Goal: Task Accomplishment & Management: Use online tool/utility

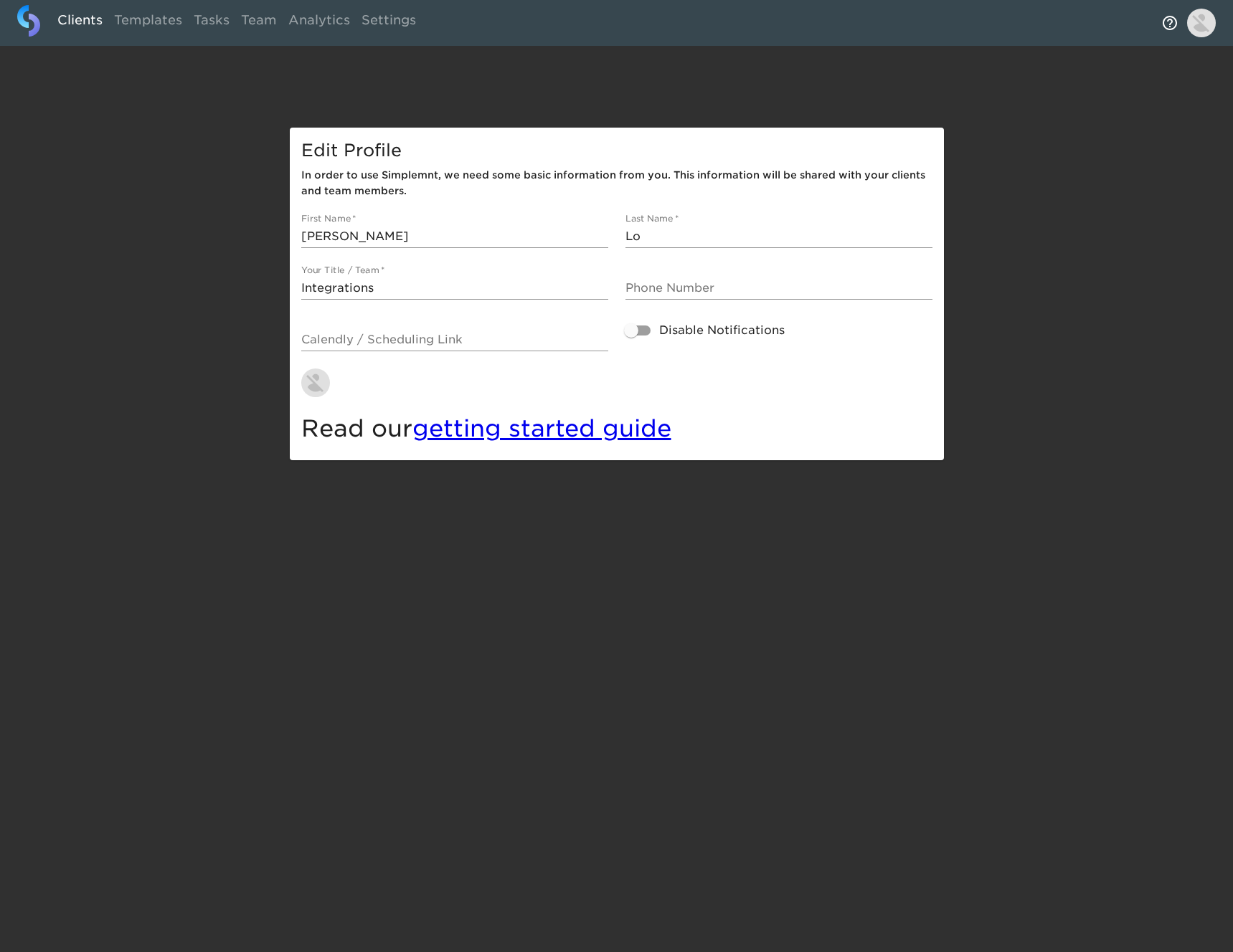
click at [91, 21] on link "Clients" at bounding box center [79, 22] width 57 height 35
select select "10"
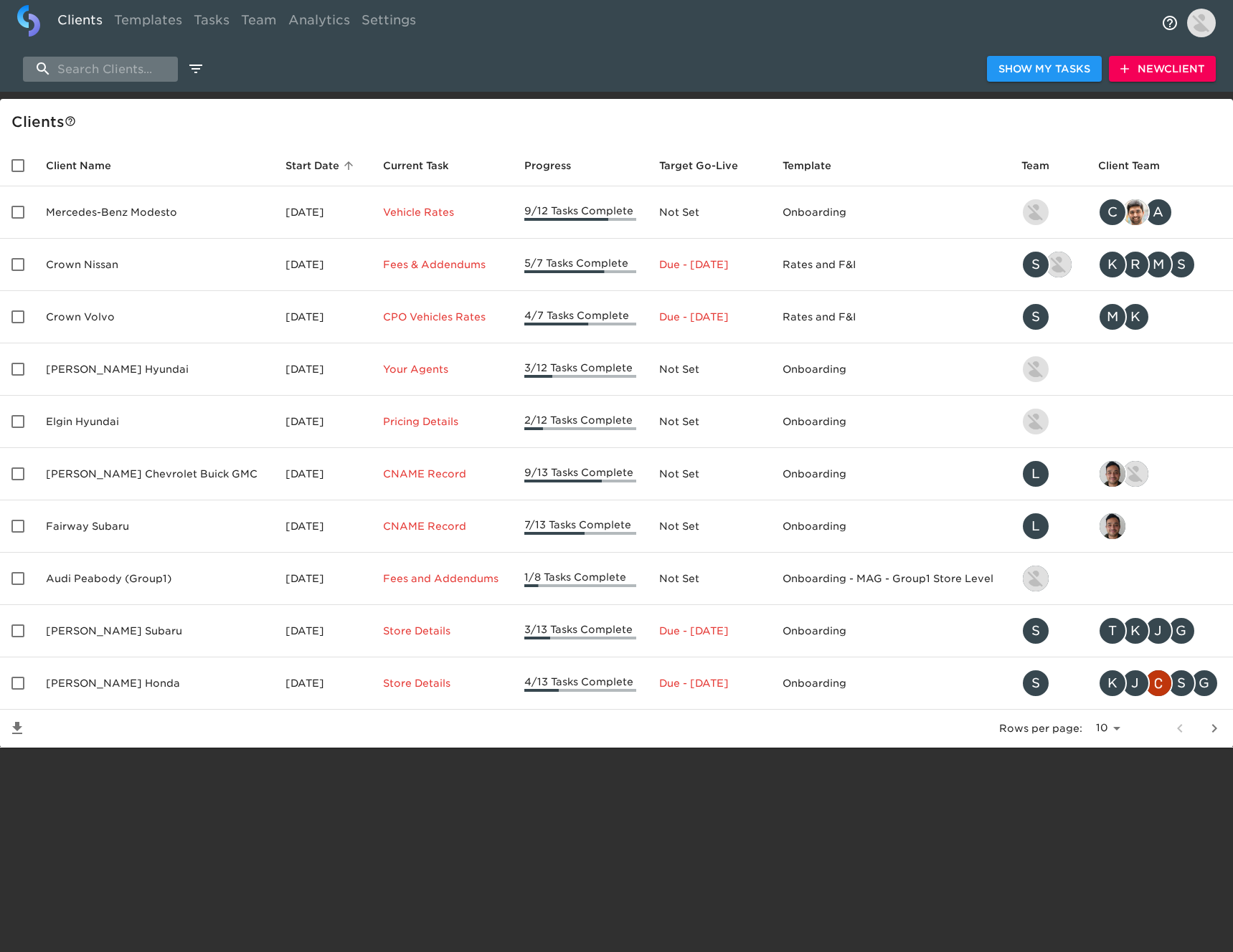
click at [151, 71] on input "search" at bounding box center [100, 68] width 155 height 25
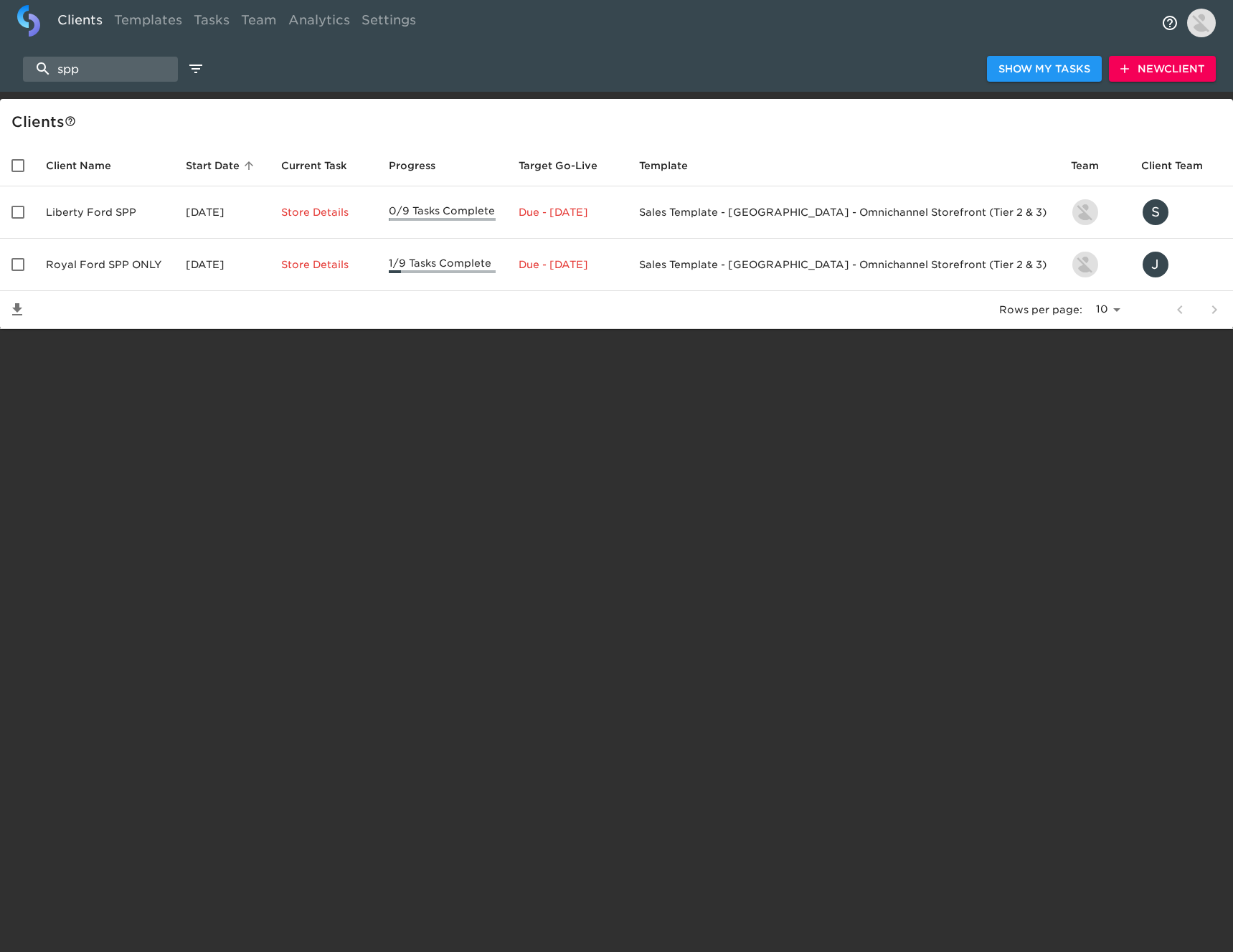
type input "spp"
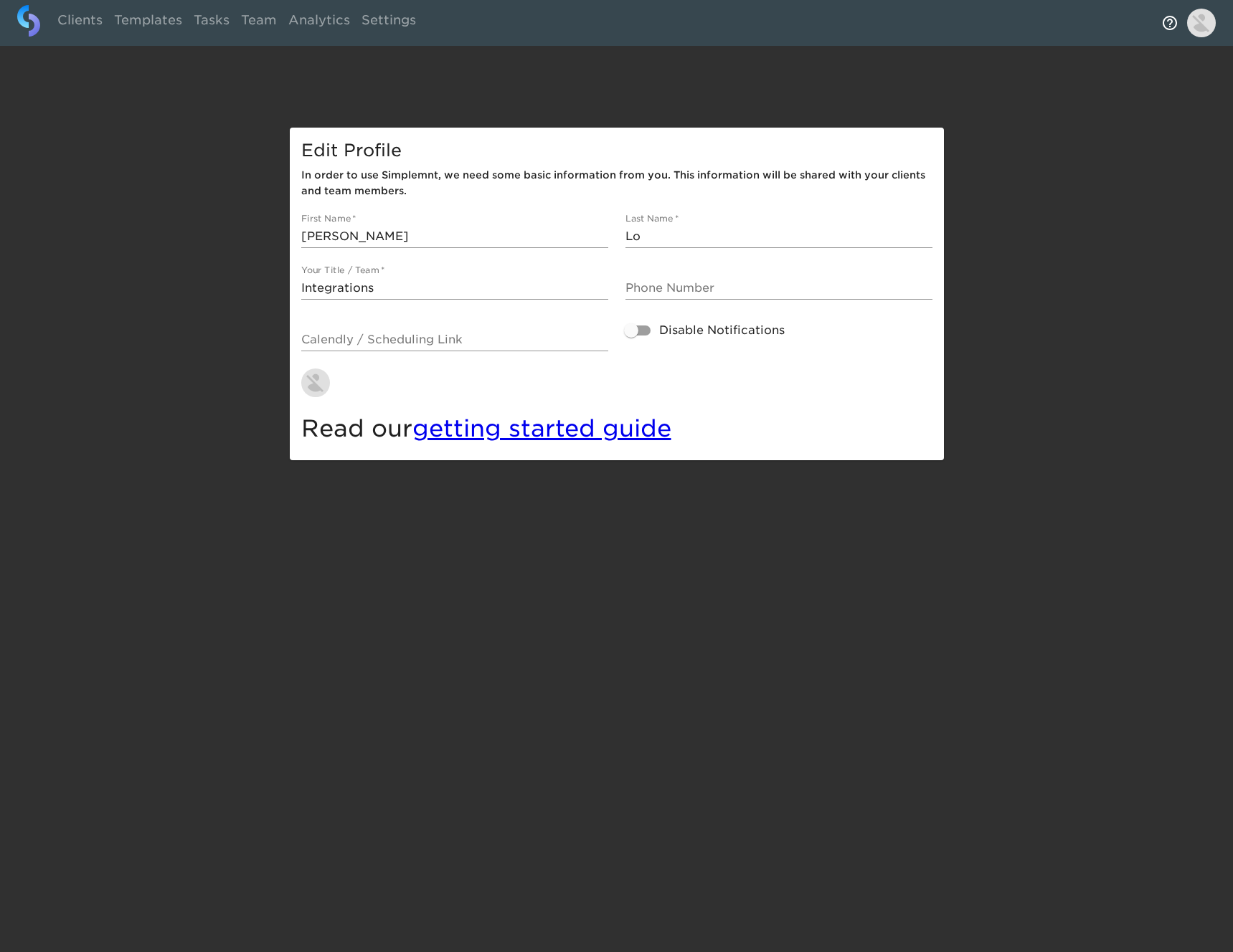
click at [185, 110] on div "Clients Templates Tasks Team Analytics Settings Edit Profile In order to use Si…" at bounding box center [616, 230] width 1233 height 461
click at [78, 33] on link "Clients" at bounding box center [79, 22] width 57 height 35
select select "10"
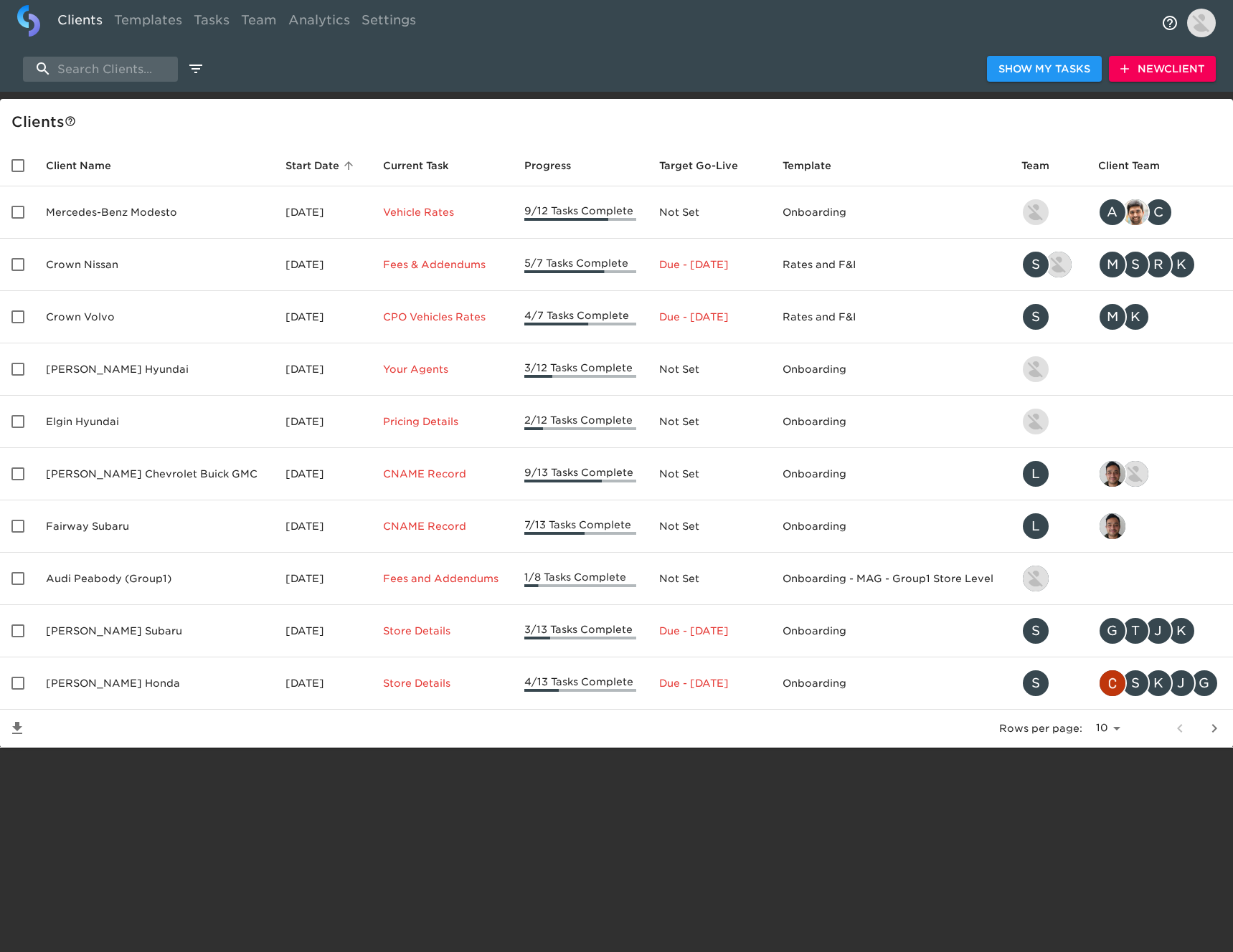
click at [1164, 71] on span "New Client" at bounding box center [1162, 69] width 84 height 18
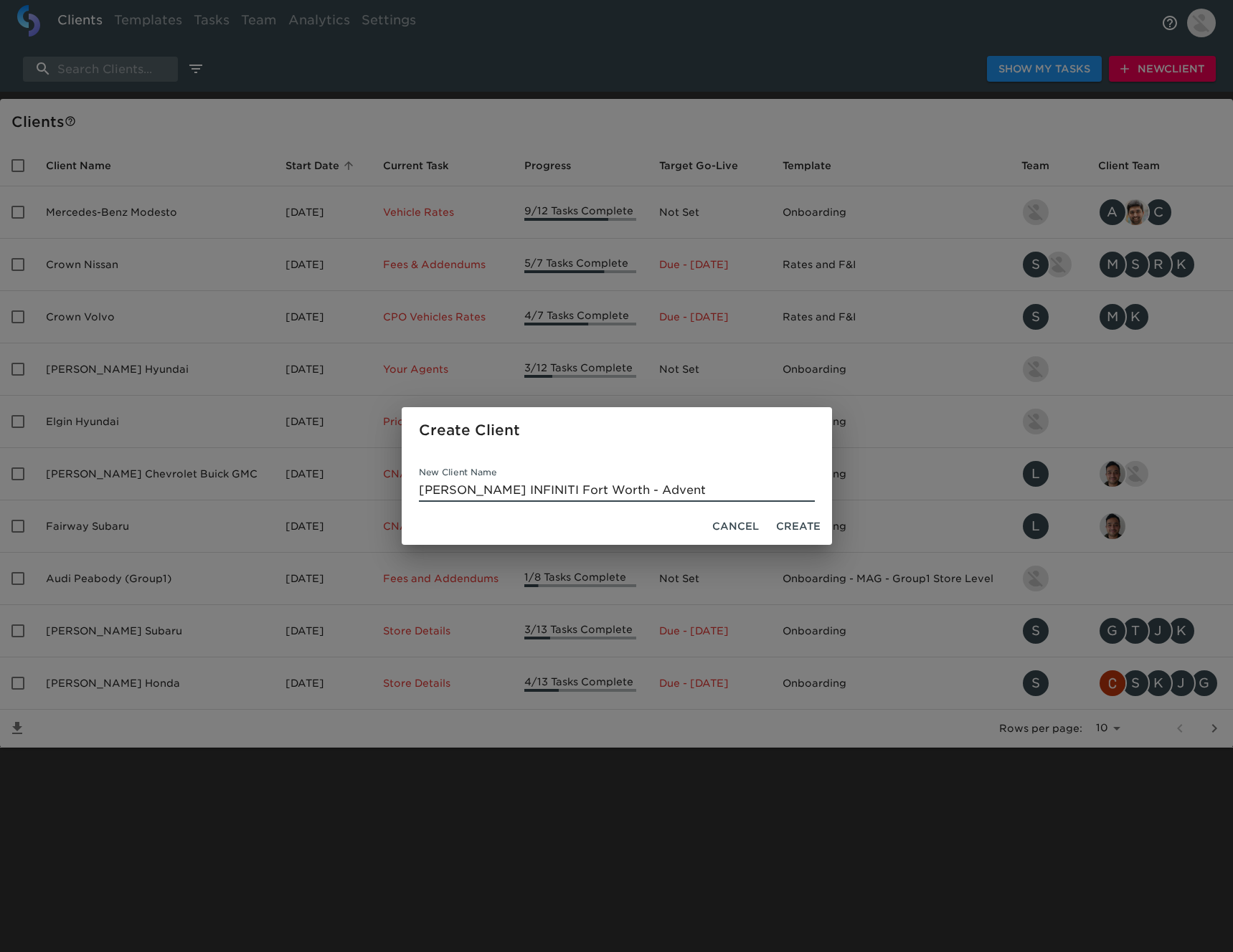
type input "Sewell INFINITI Fort Worth - Advent"
click at [813, 523] on span "Create" at bounding box center [798, 527] width 45 height 18
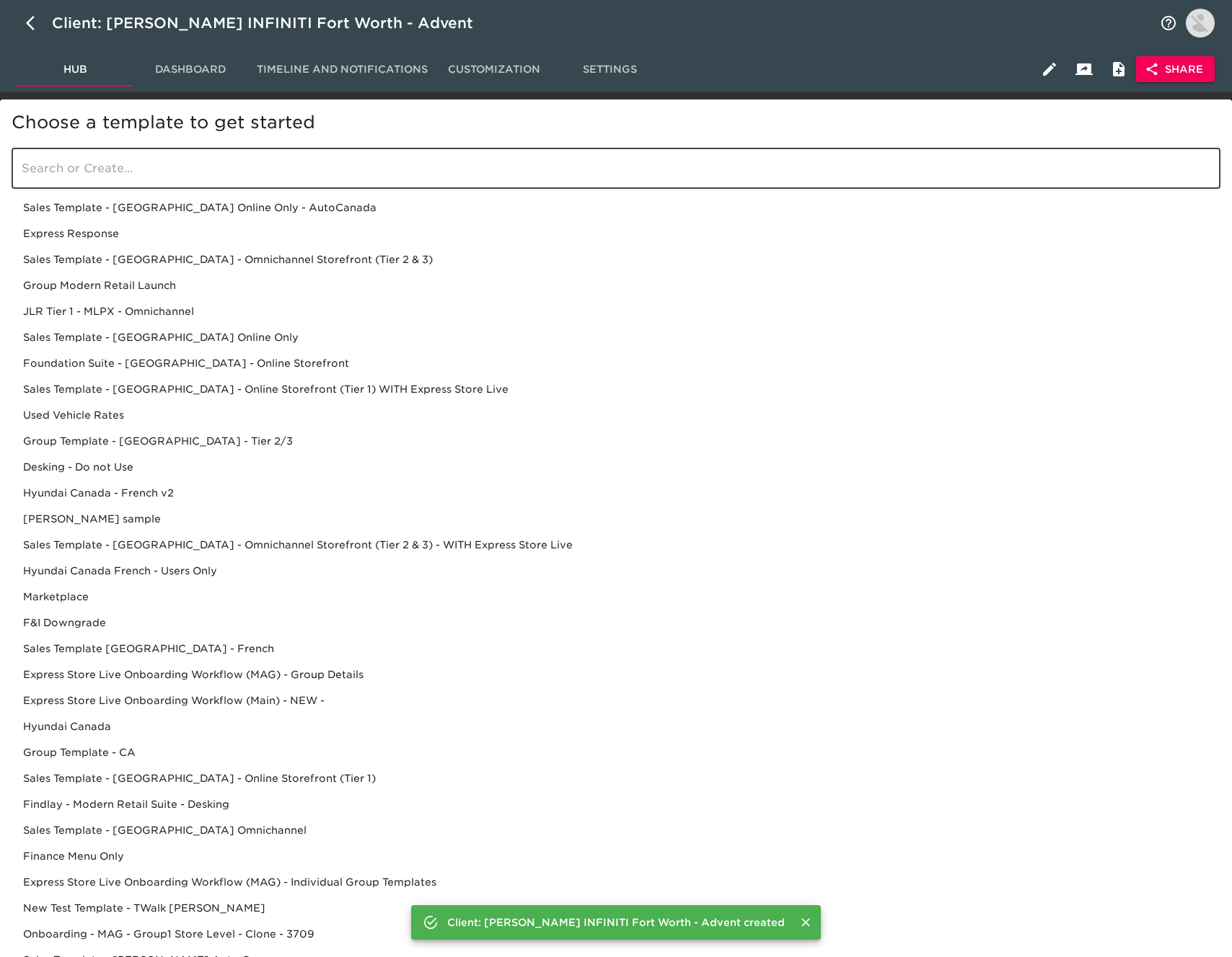
click at [244, 152] on input "search" at bounding box center [616, 169] width 1209 height 40
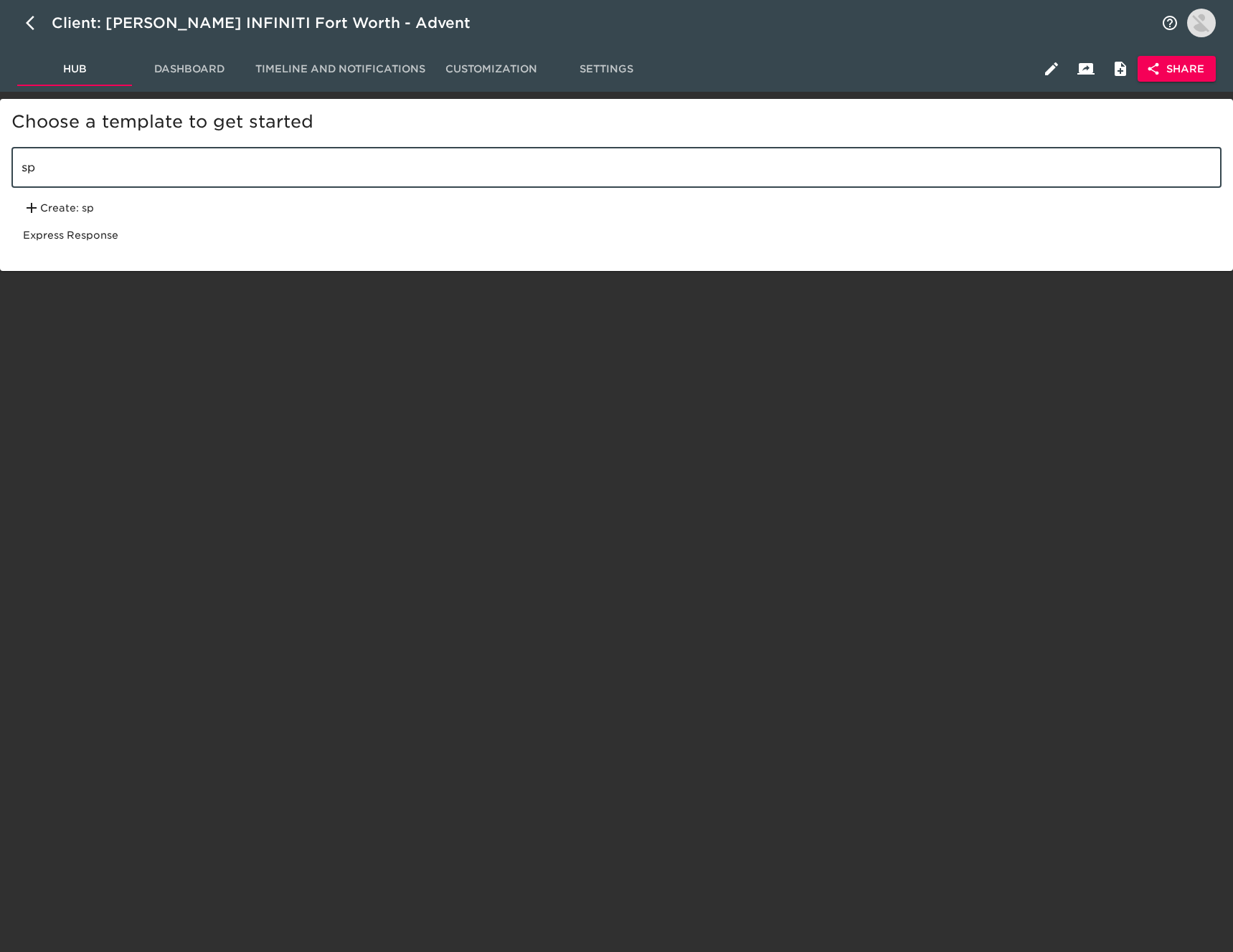
type input "s"
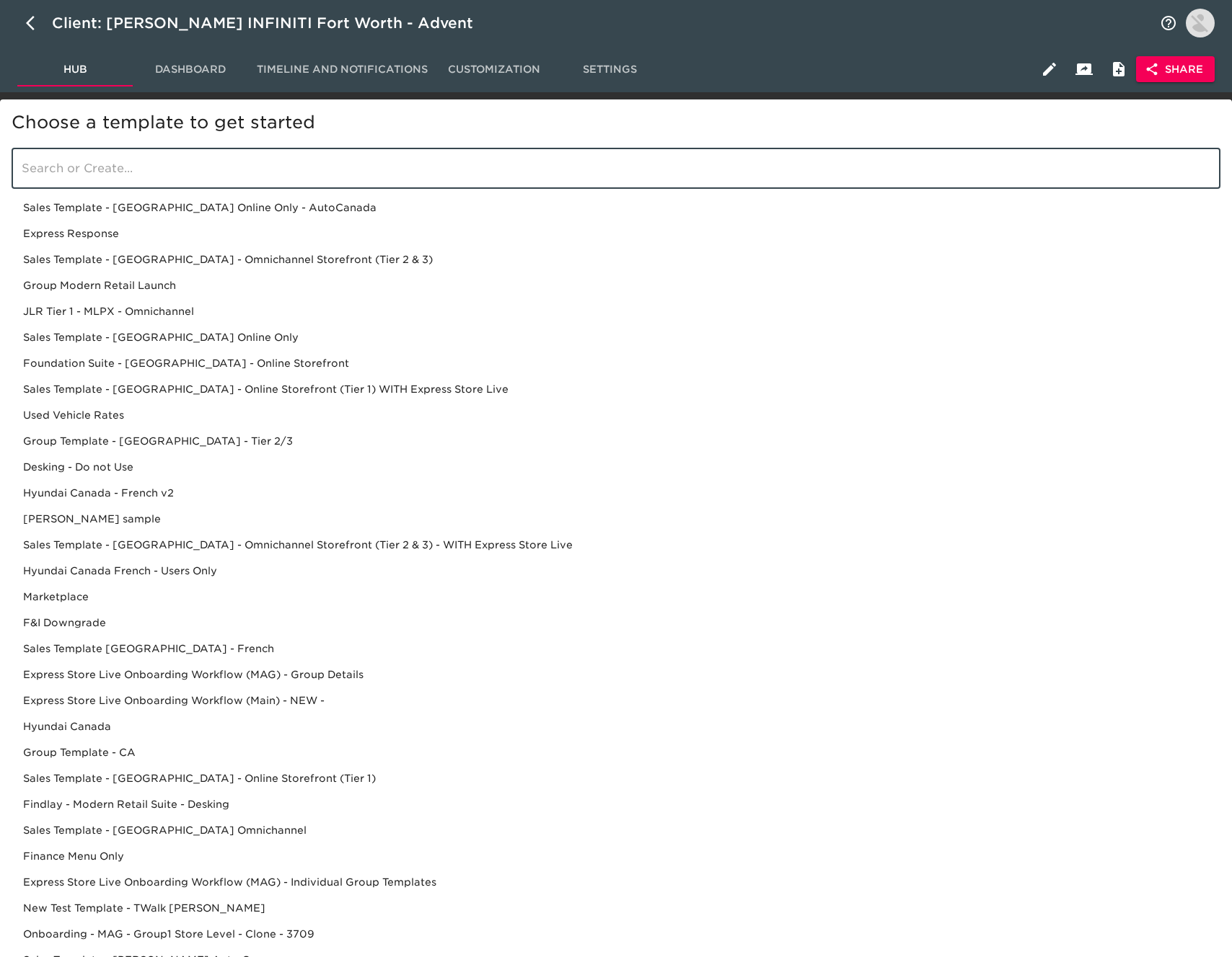
click at [193, 261] on div "Sales Template - [GEOGRAPHIC_DATA] - Omnichannel Storefront (Tier 2 & 3)" at bounding box center [616, 259] width 1209 height 26
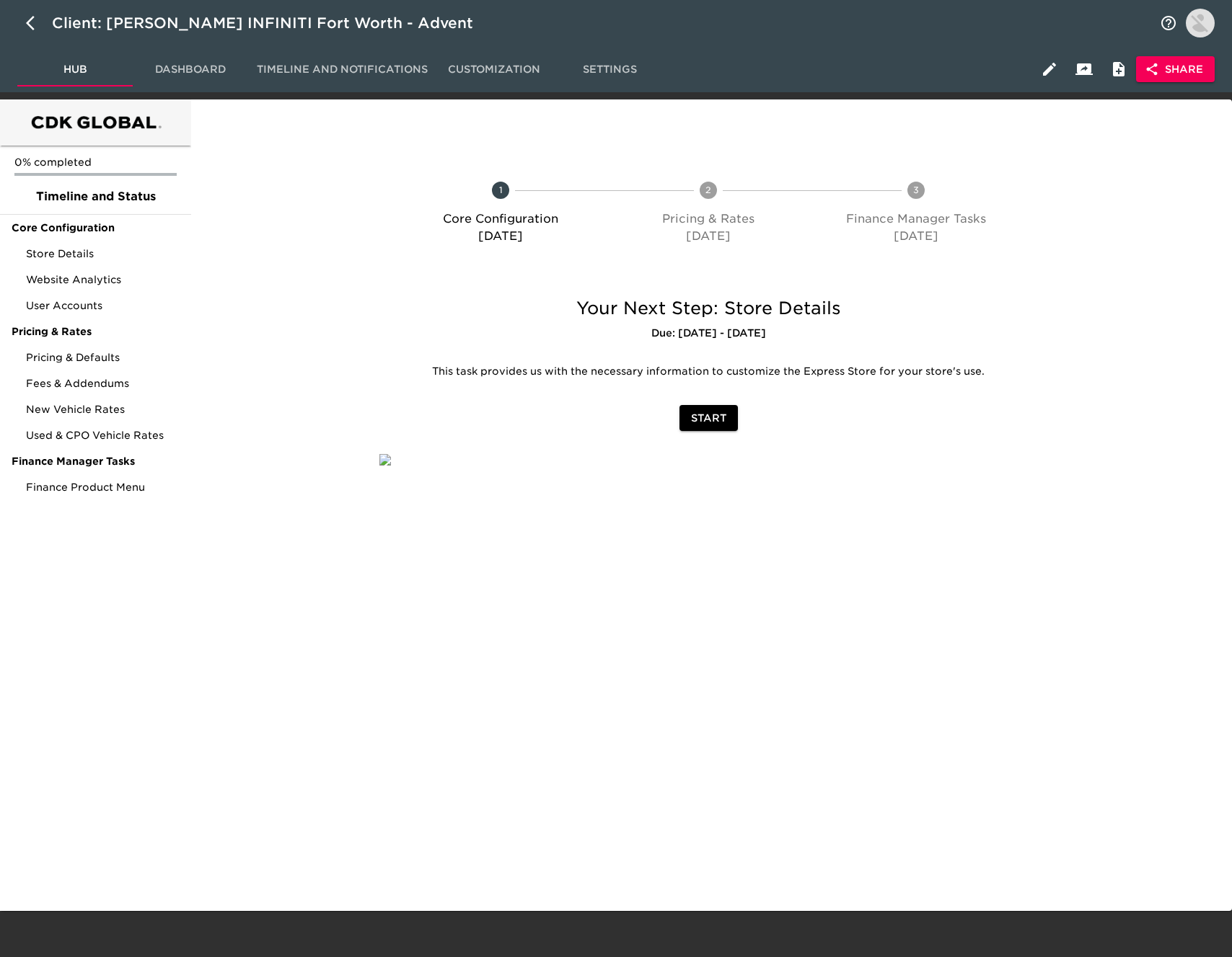
click at [1040, 70] on icon "button" at bounding box center [1048, 69] width 17 height 17
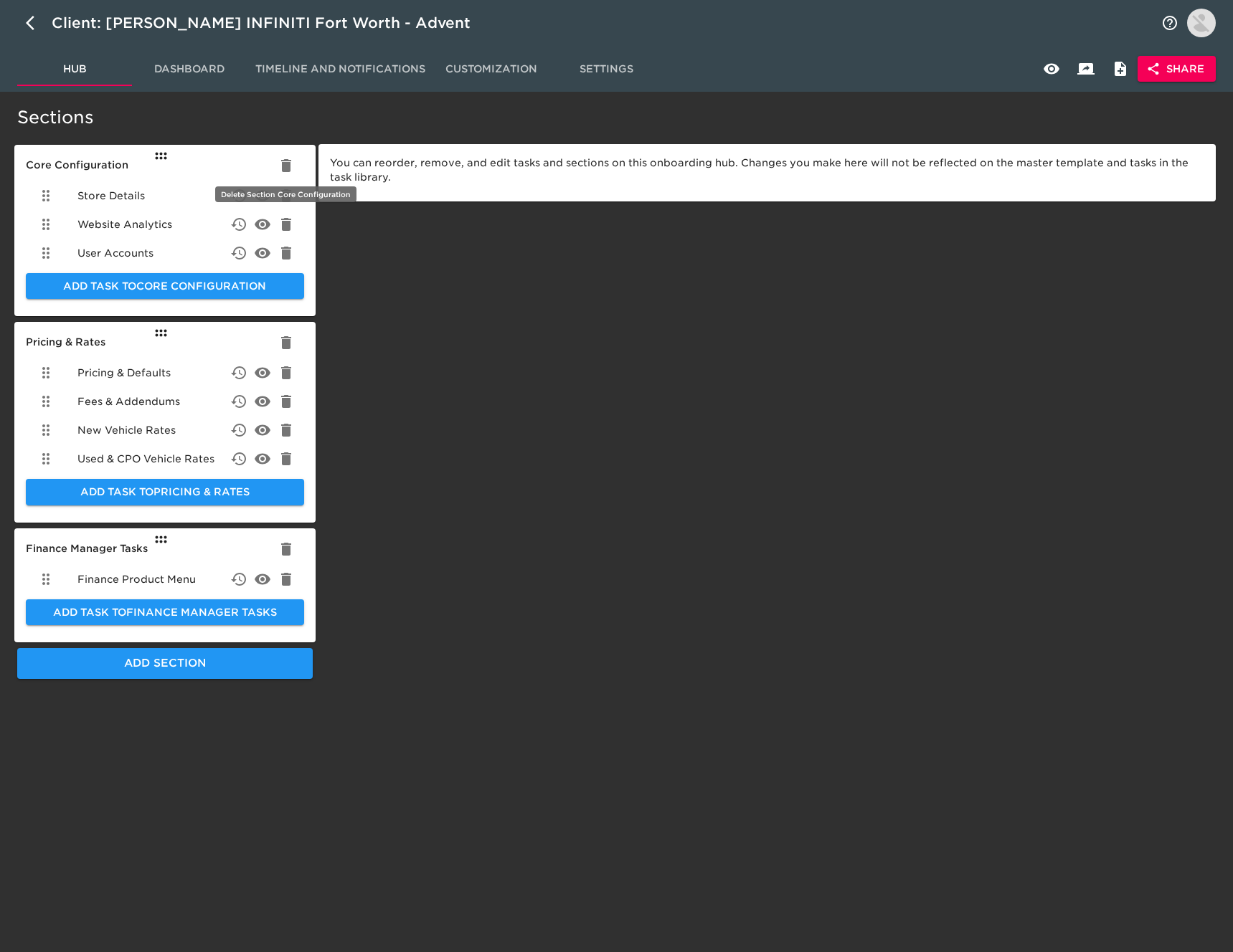
click at [283, 159] on icon "button" at bounding box center [286, 165] width 10 height 13
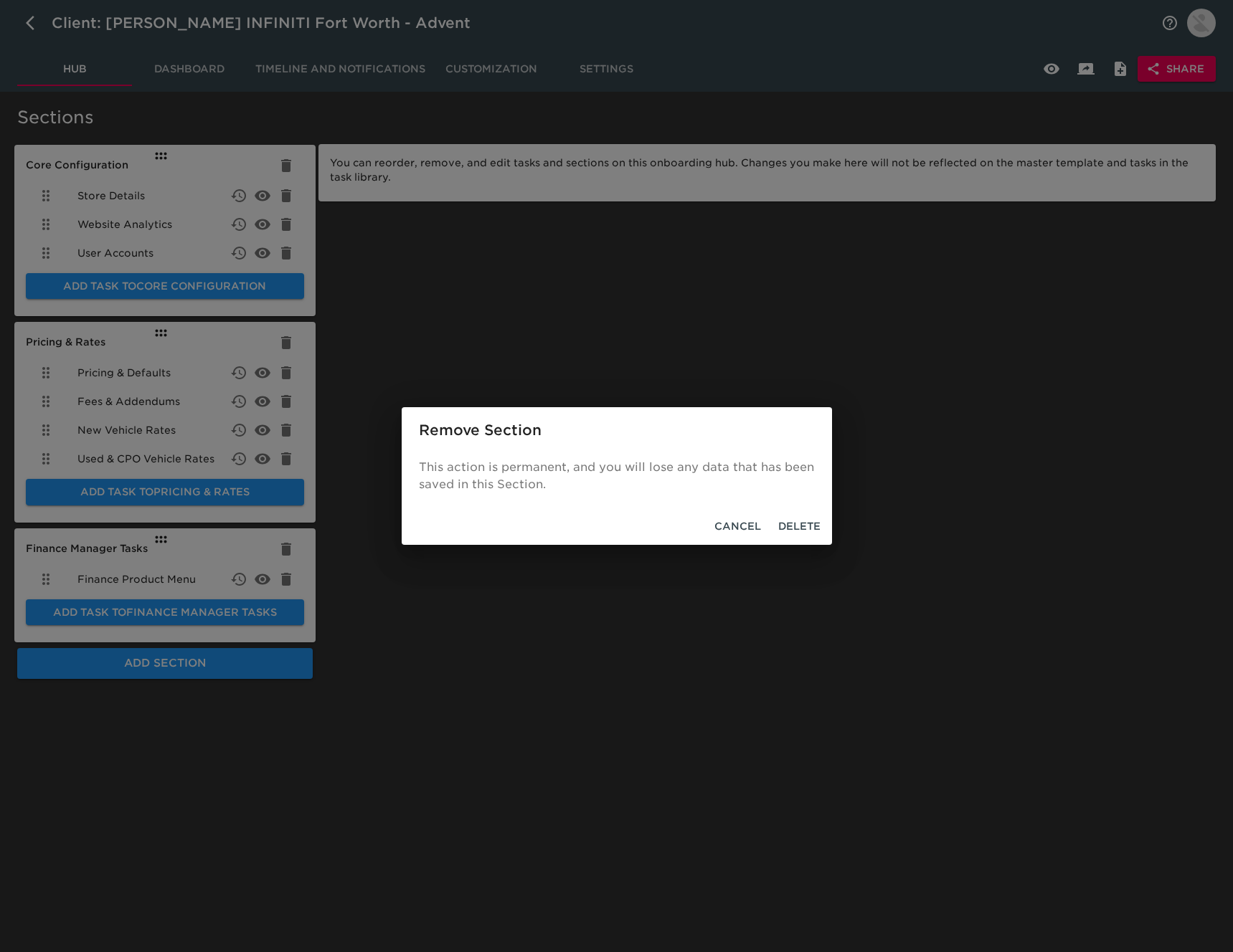
drag, startPoint x: 802, startPoint y: 526, endPoint x: 570, endPoint y: 350, distance: 291.2
click at [802, 526] on span "Delete" at bounding box center [799, 527] width 43 height 18
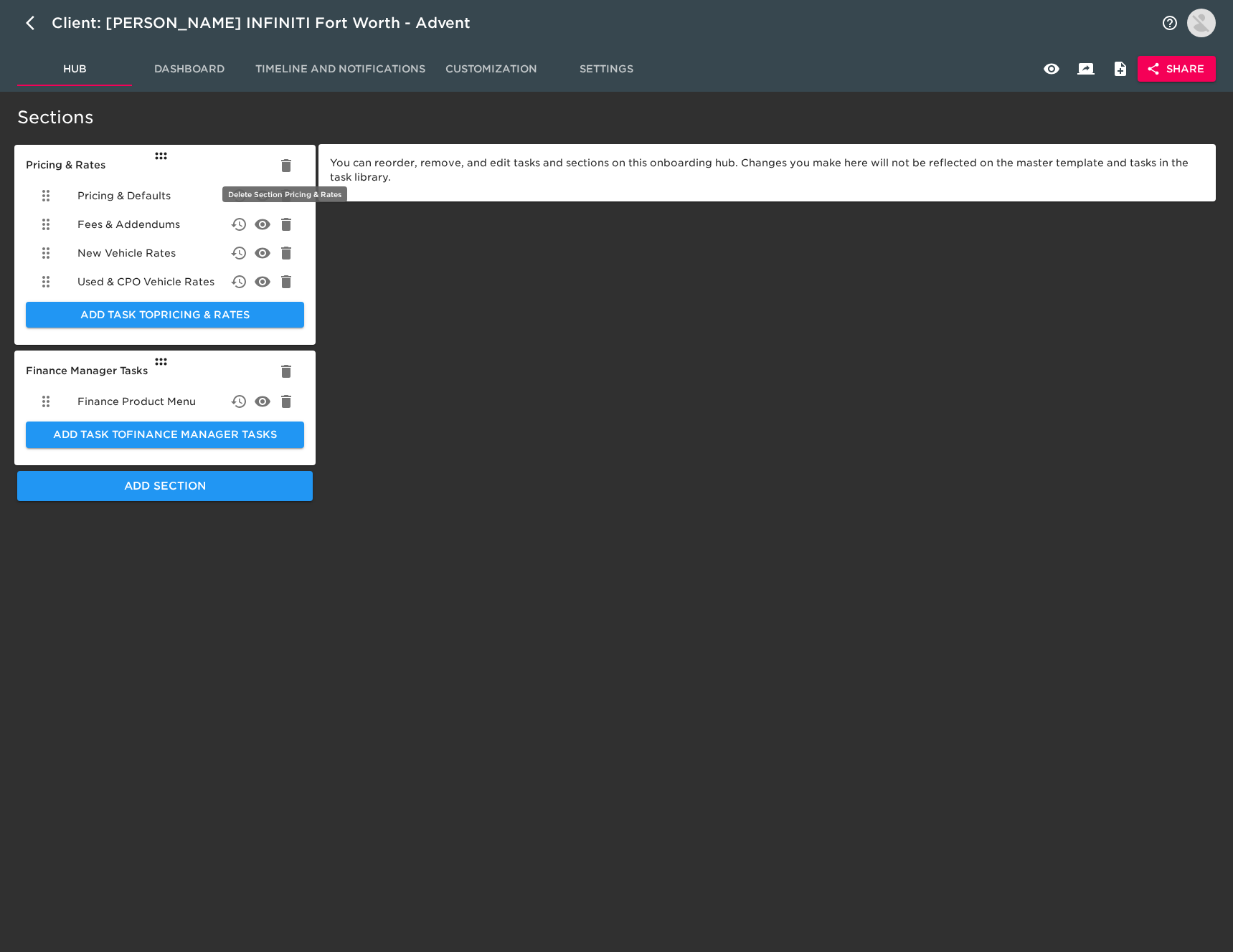
click at [286, 162] on icon "button" at bounding box center [286, 165] width 17 height 17
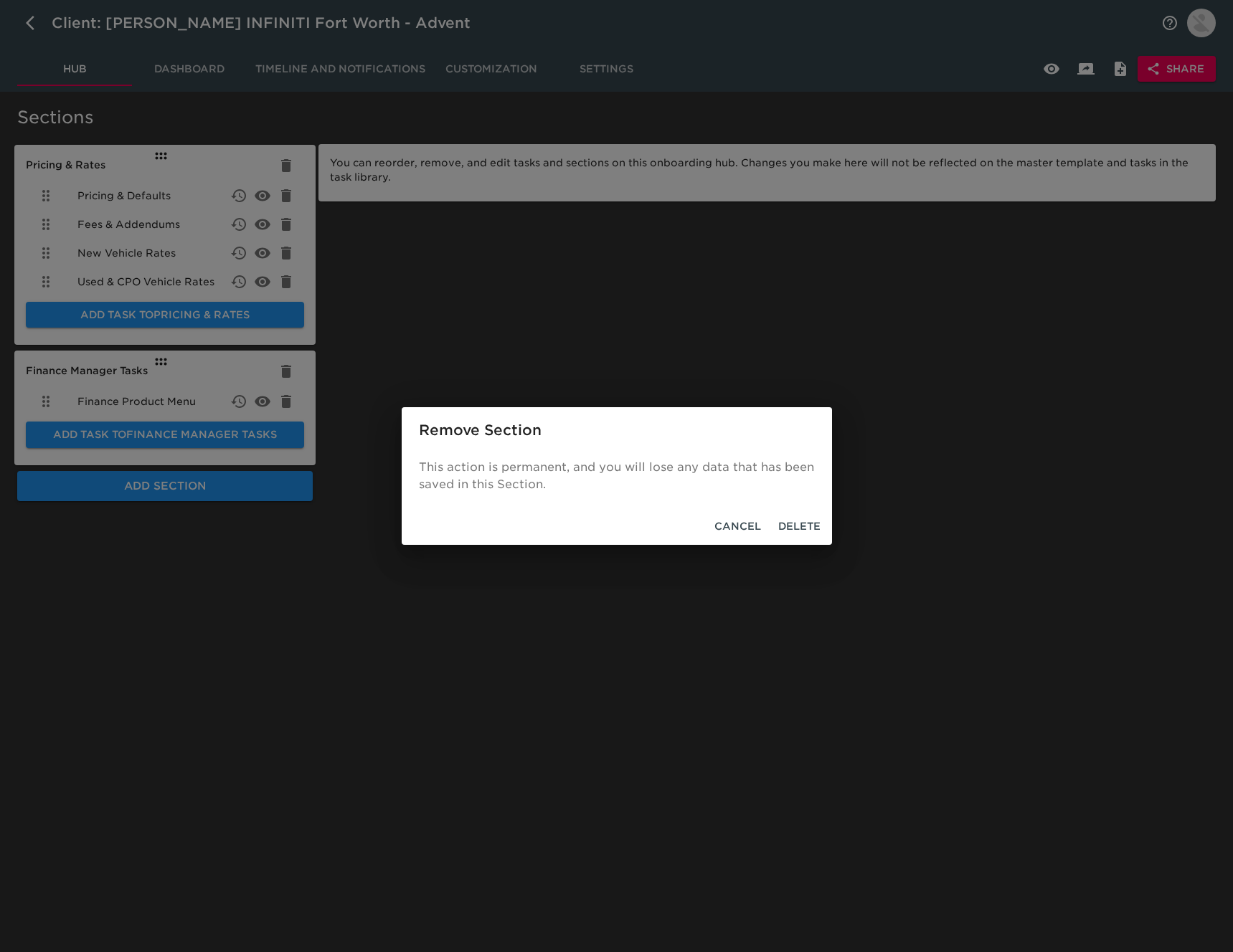
drag, startPoint x: 815, startPoint y: 527, endPoint x: 808, endPoint y: 522, distance: 8.6
click at [808, 522] on span "Delete" at bounding box center [799, 527] width 43 height 18
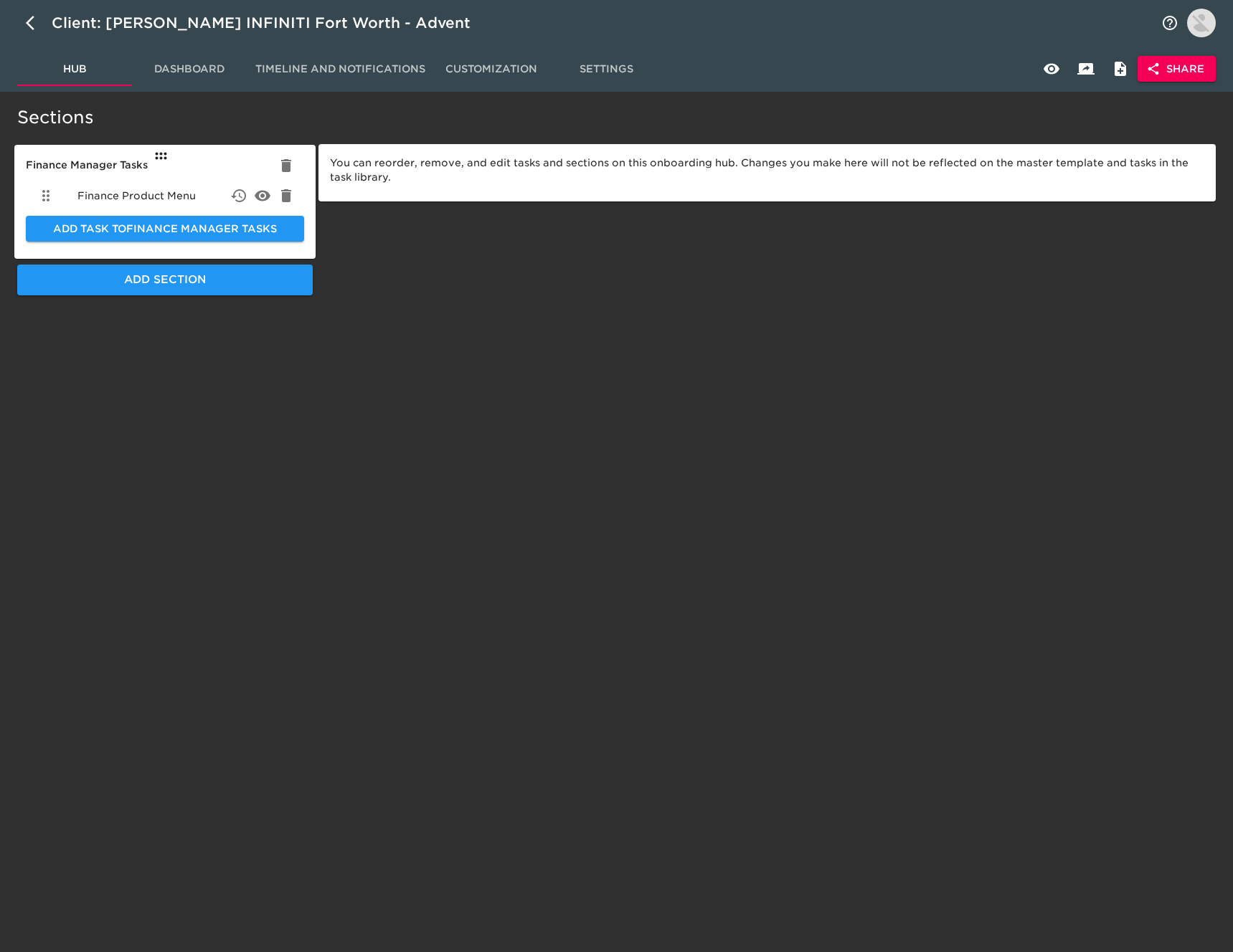
click at [1169, 76] on span "Share" at bounding box center [1176, 69] width 56 height 18
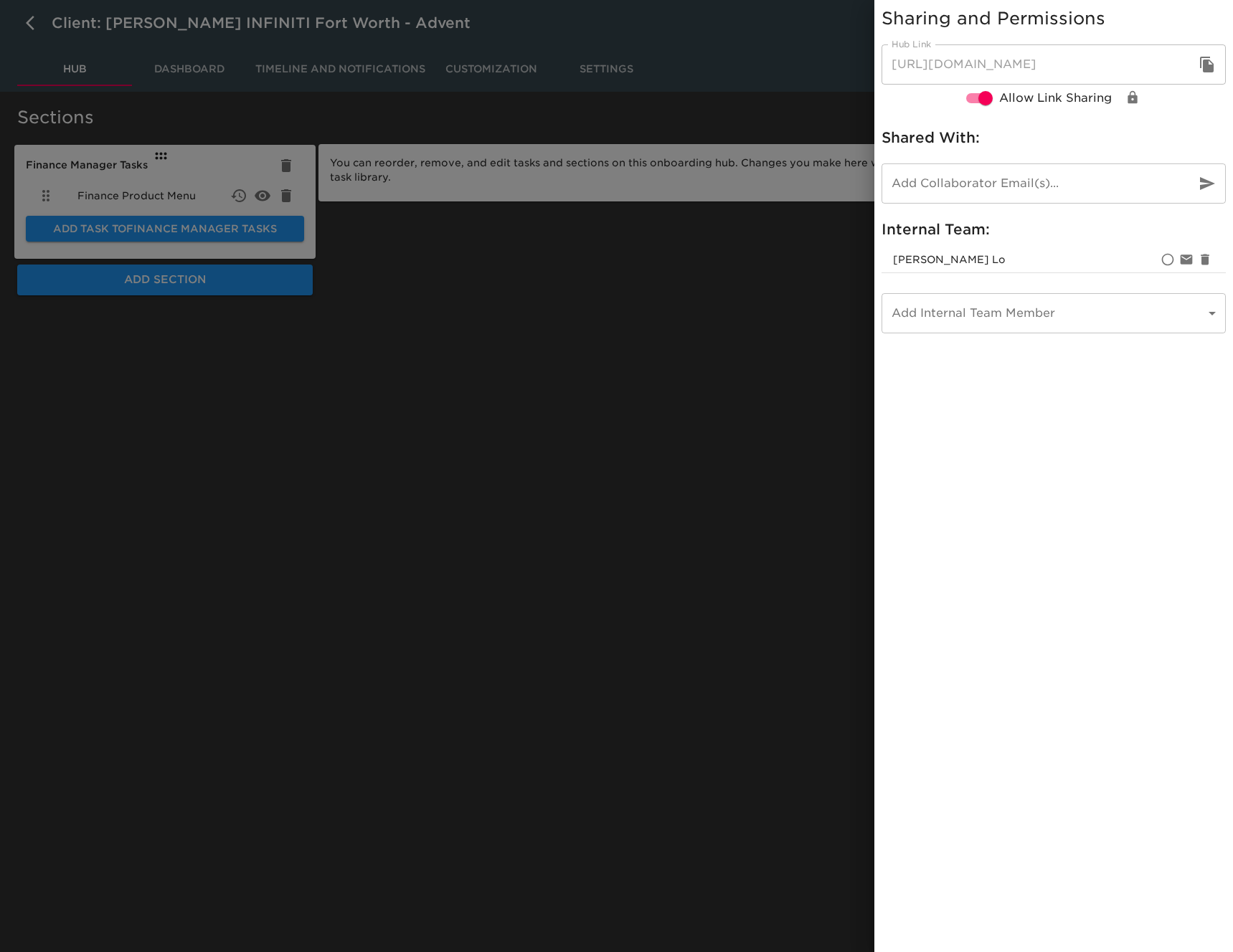
click at [1210, 65] on icon "button" at bounding box center [1207, 65] width 14 height 16
drag, startPoint x: 46, startPoint y: 43, endPoint x: 32, endPoint y: 30, distance: 19.1
click at [44, 40] on div at bounding box center [616, 476] width 1233 height 952
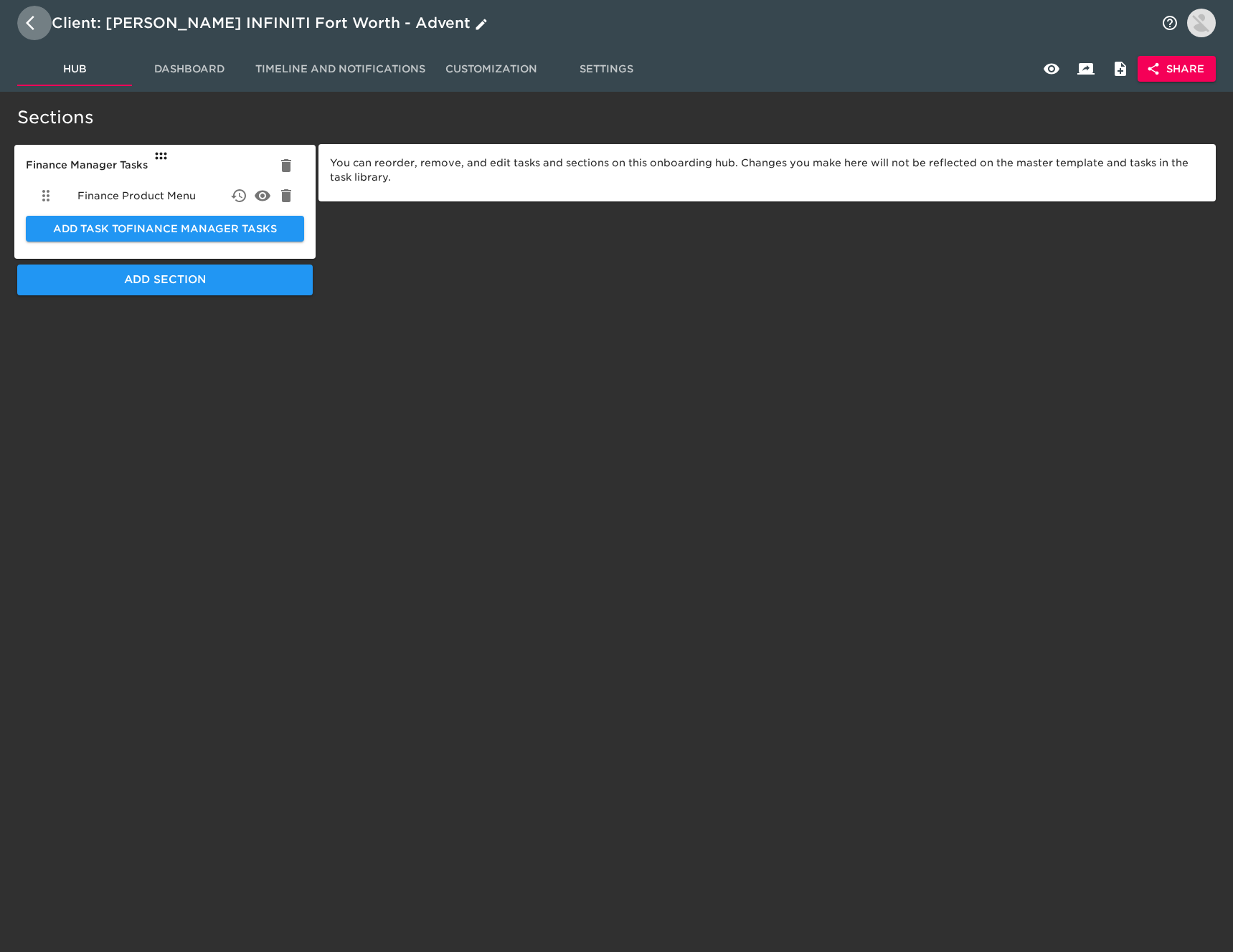
click at [29, 25] on icon "button" at bounding box center [30, 23] width 9 height 14
select select "10"
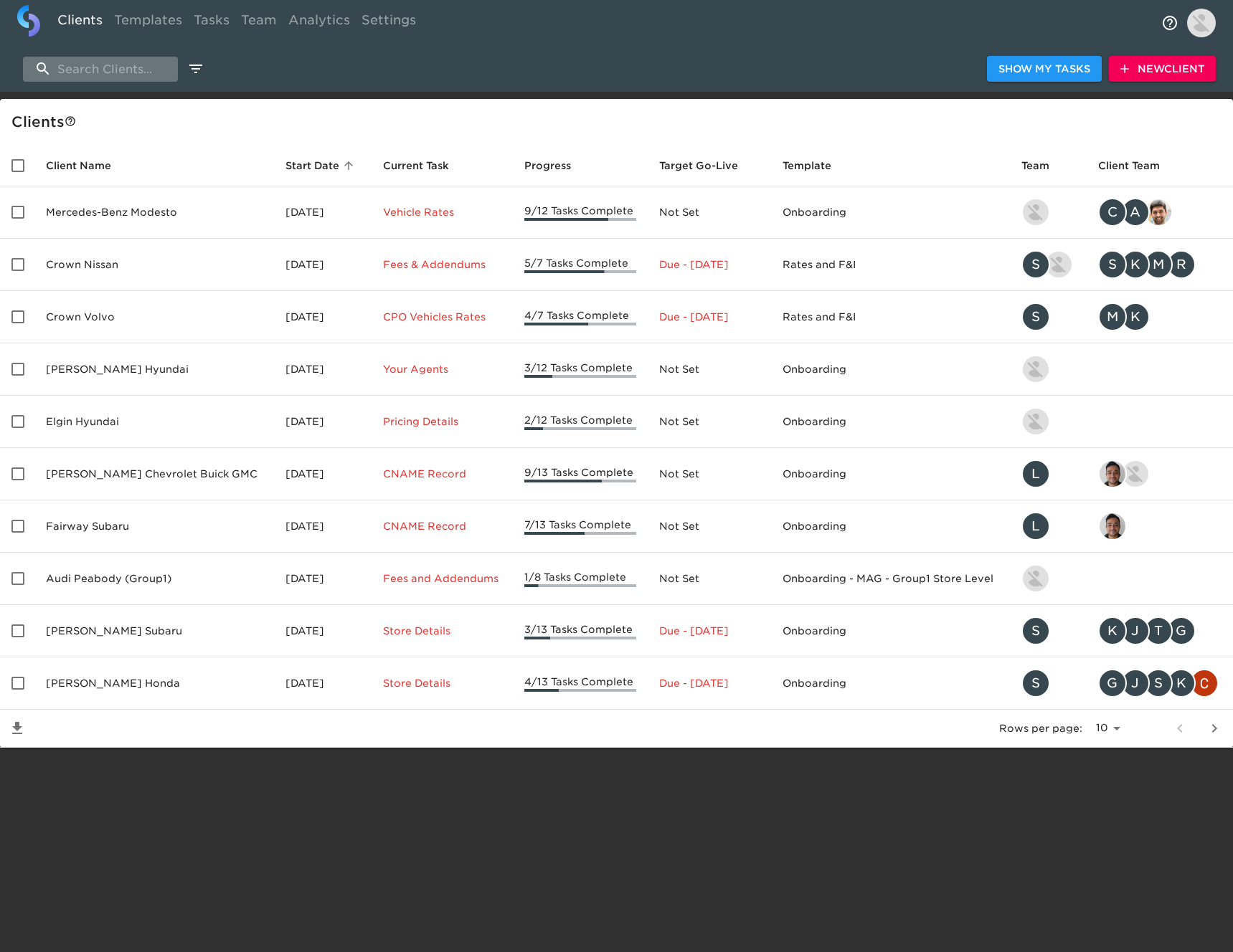
click at [144, 68] on input "search" at bounding box center [100, 68] width 155 height 25
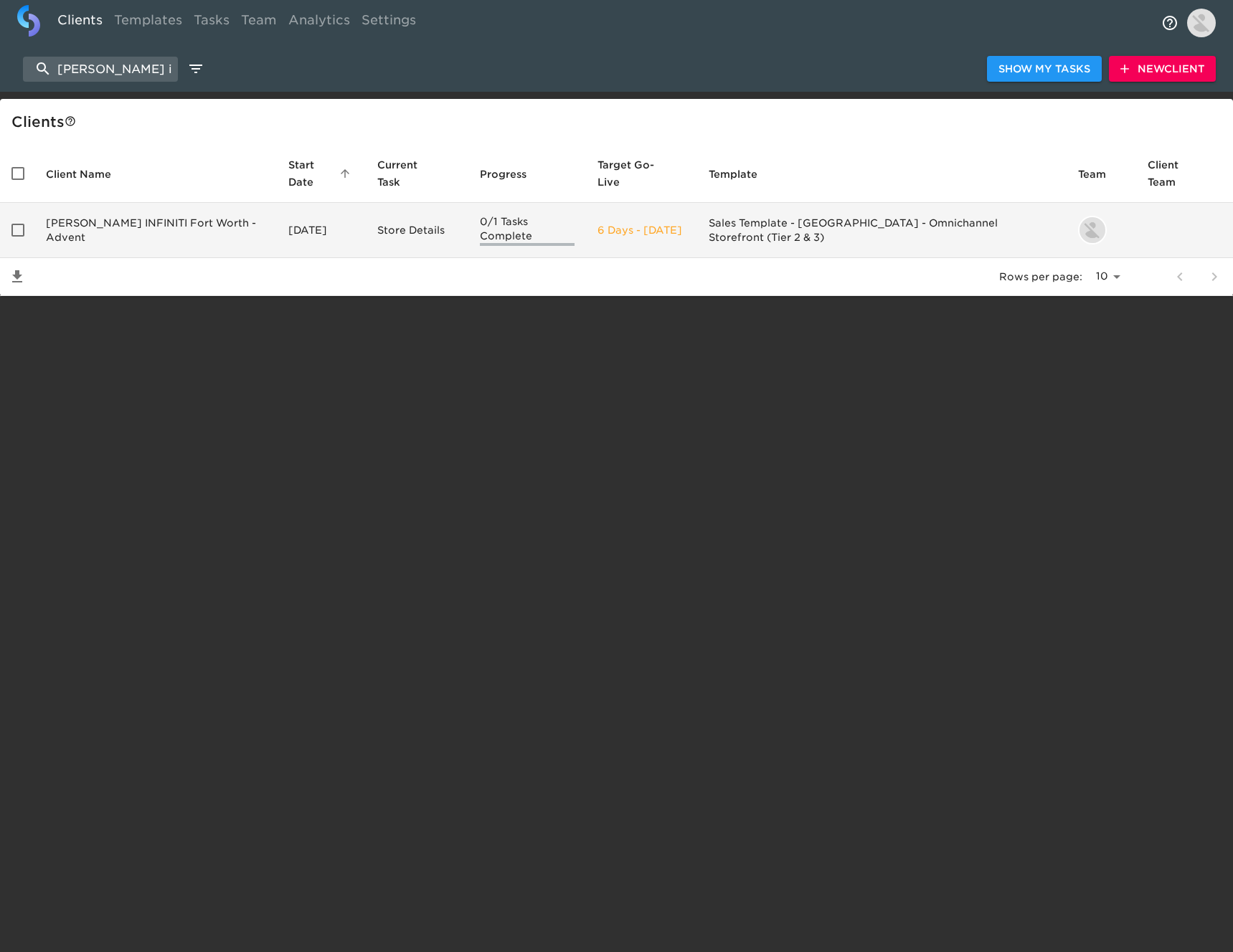
type input "sewell infiniti"
click at [160, 203] on td "Sewell INFINITI Fort Worth - Advent" at bounding box center [156, 230] width 242 height 56
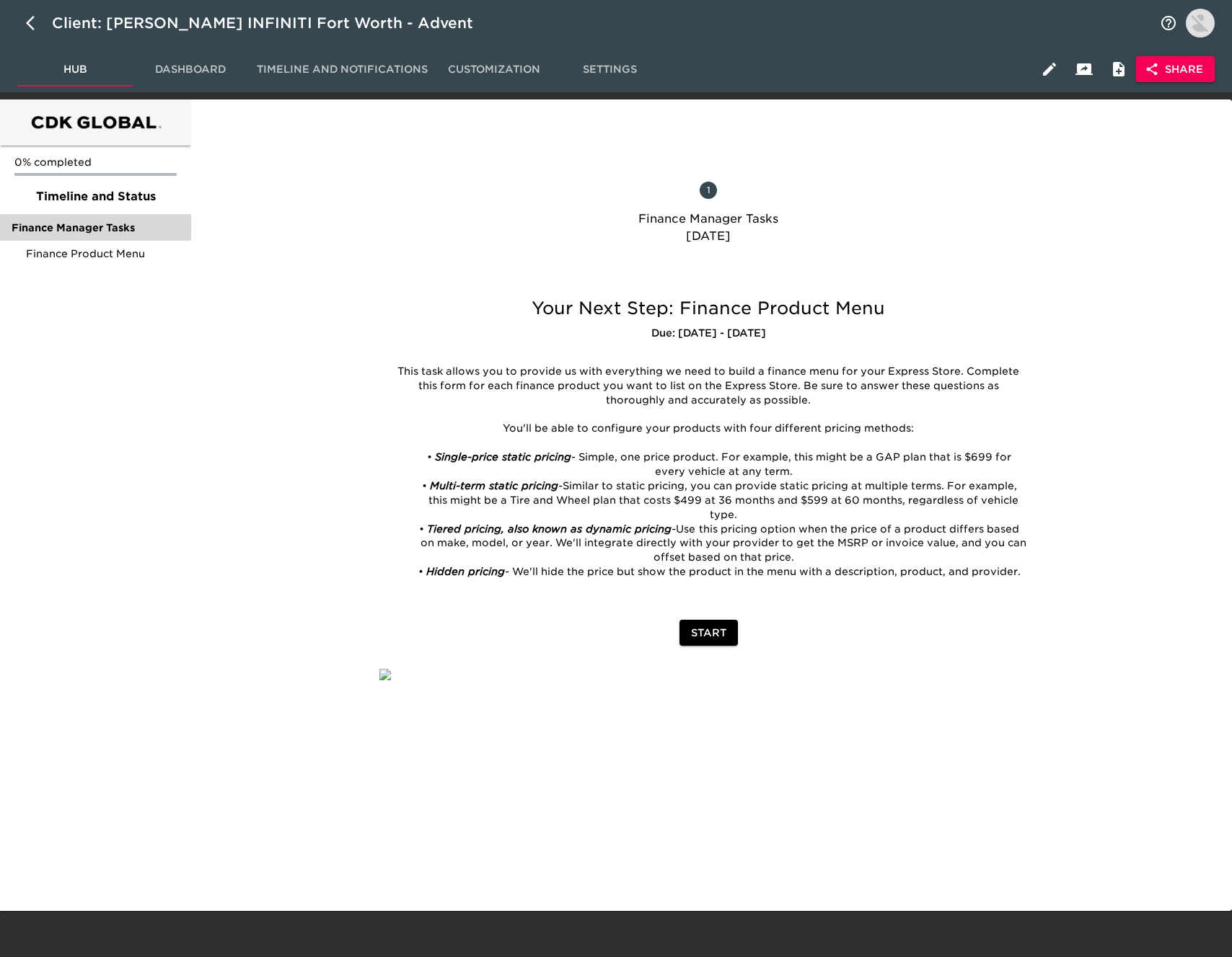
click at [99, 233] on span "Finance Manager Tasks" at bounding box center [96, 228] width 168 height 14
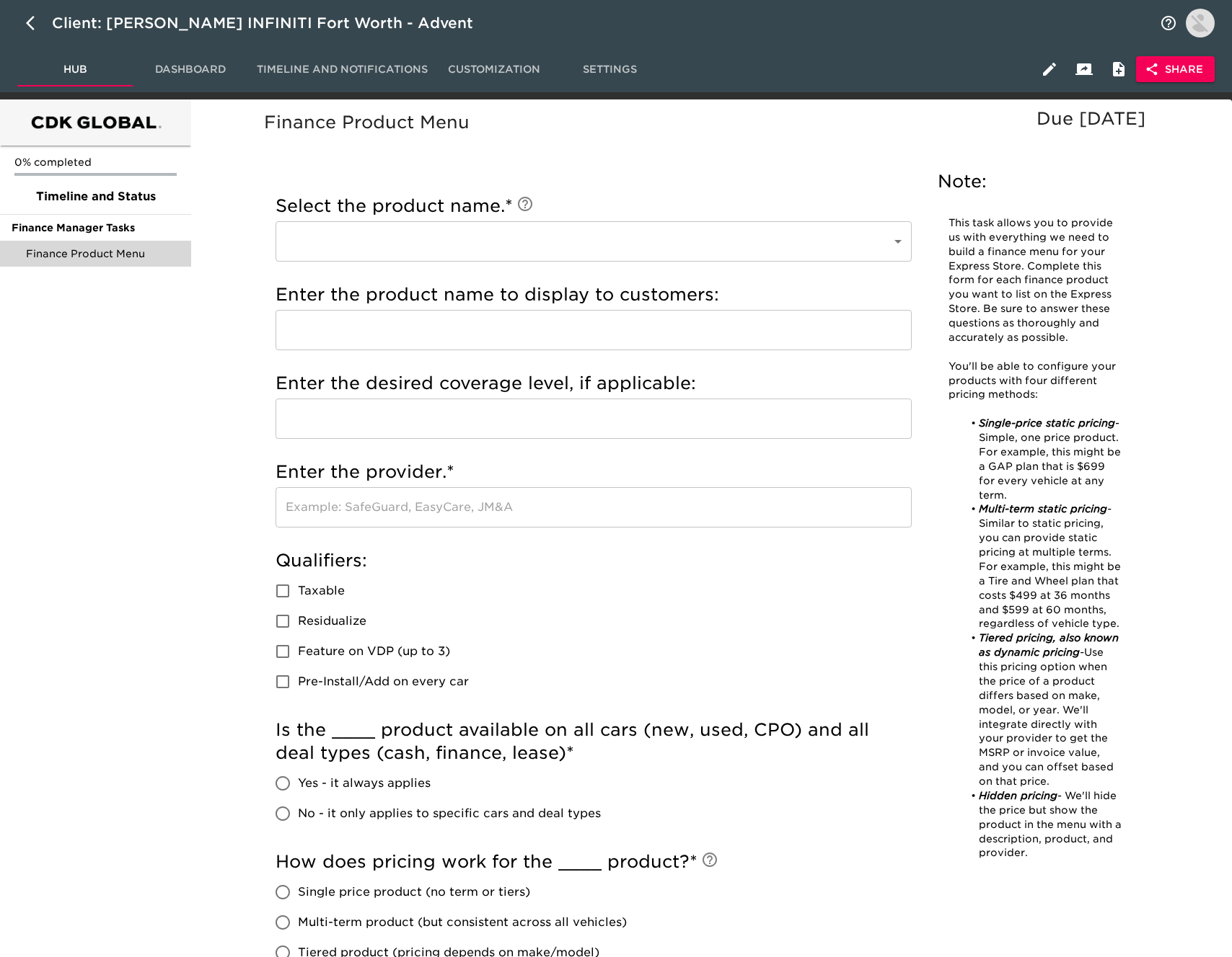
click at [97, 255] on span "Finance Product Menu" at bounding box center [103, 253] width 154 height 14
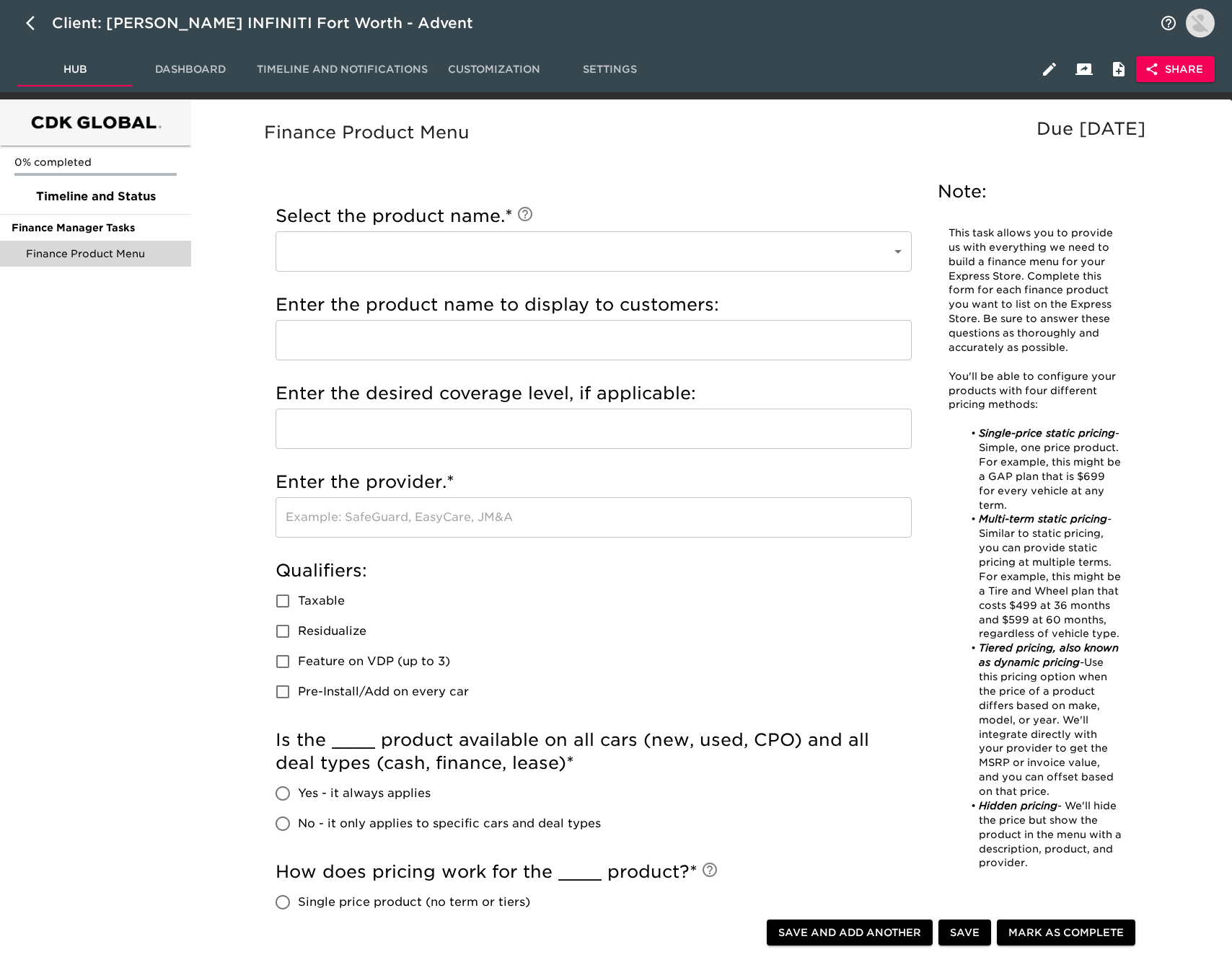
click at [1170, 65] on span "Share" at bounding box center [1175, 70] width 56 height 18
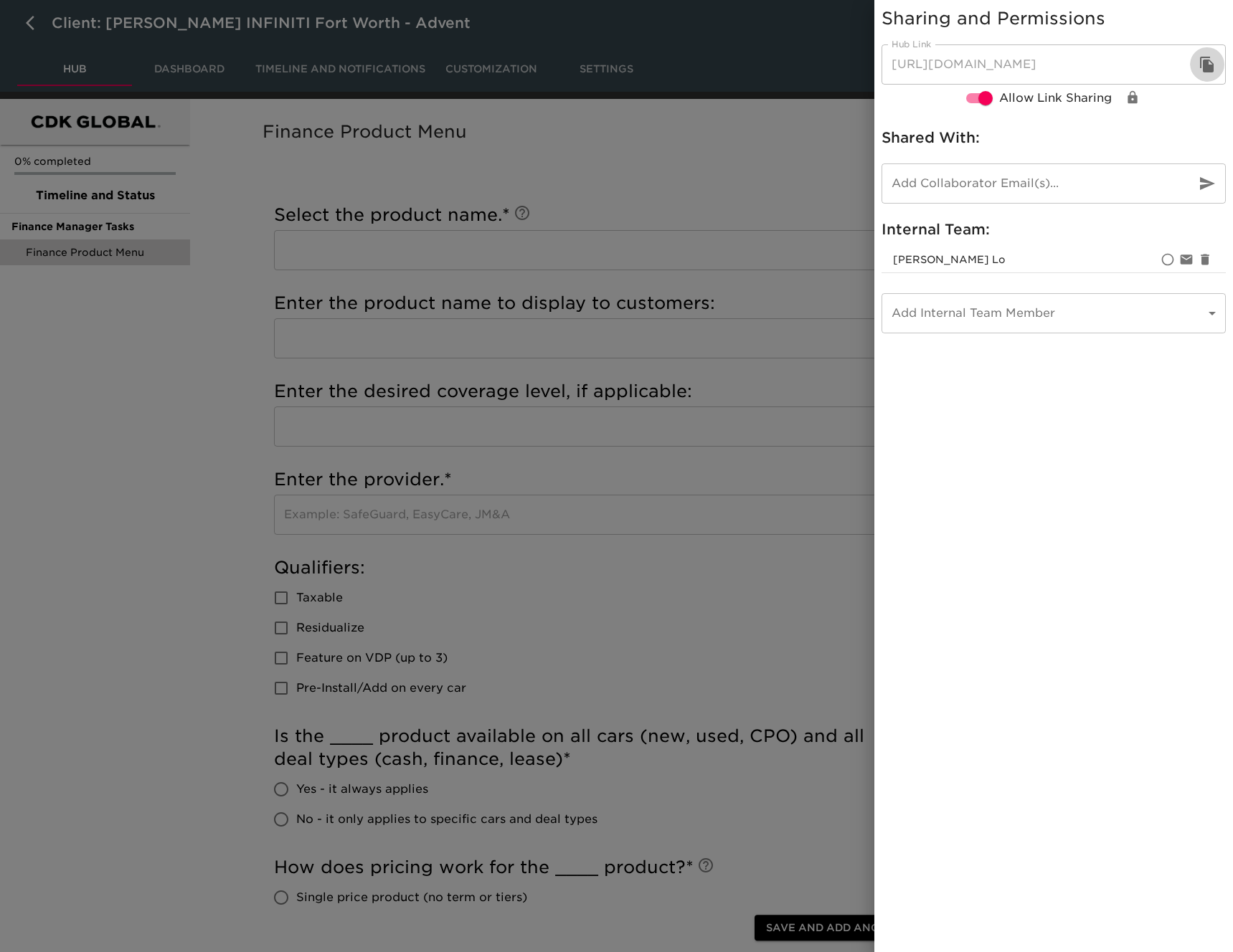
click at [1205, 65] on icon "button" at bounding box center [1207, 65] width 14 height 16
